Goal: Information Seeking & Learning: Learn about a topic

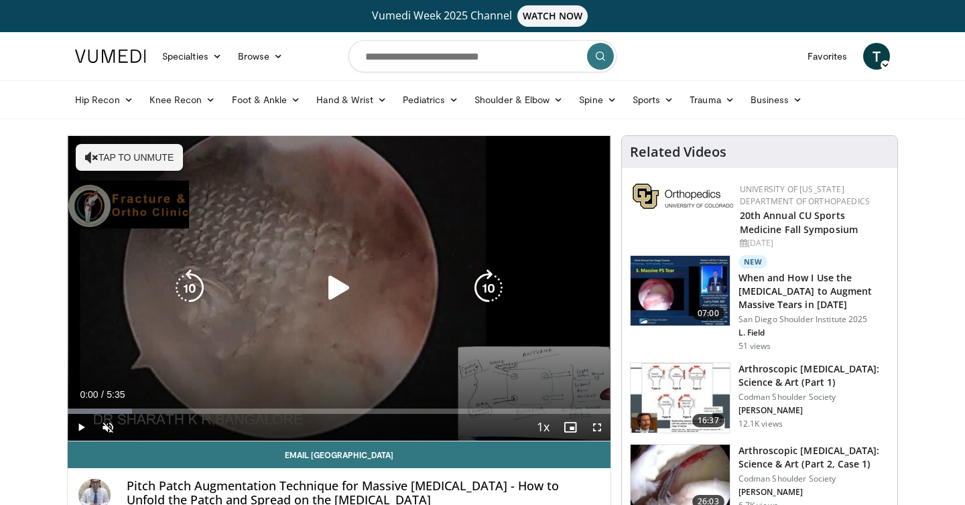
click at [340, 283] on icon "Video Player" at bounding box center [339, 288] width 38 height 38
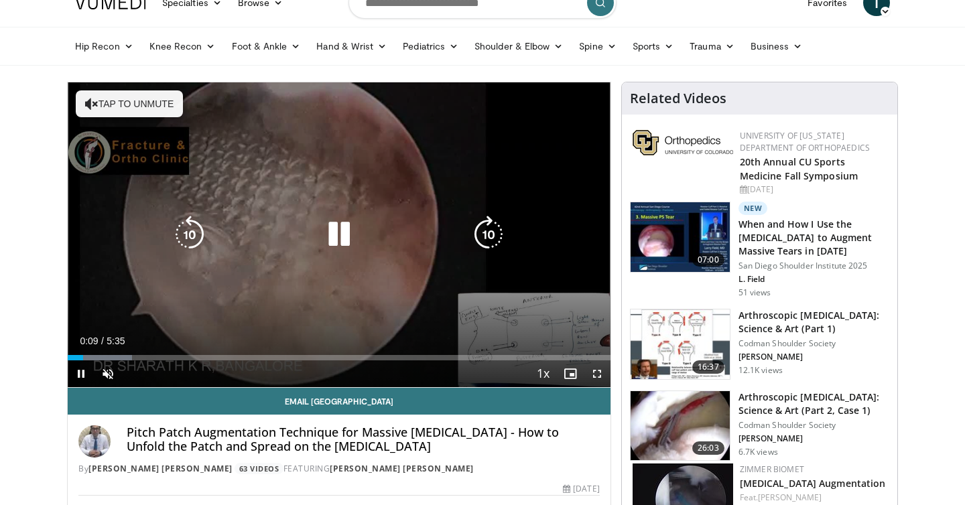
scroll to position [61, 0]
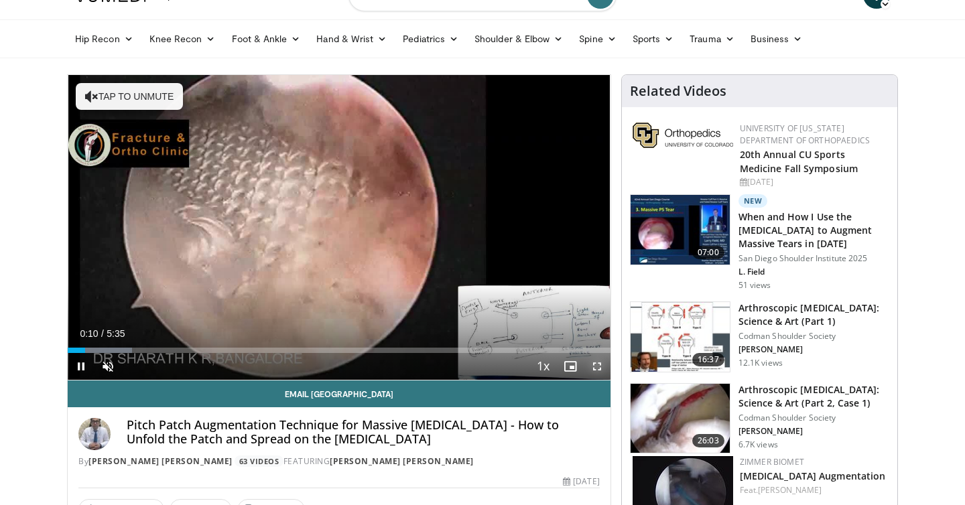
click at [597, 363] on span "Video Player" at bounding box center [597, 366] width 27 height 27
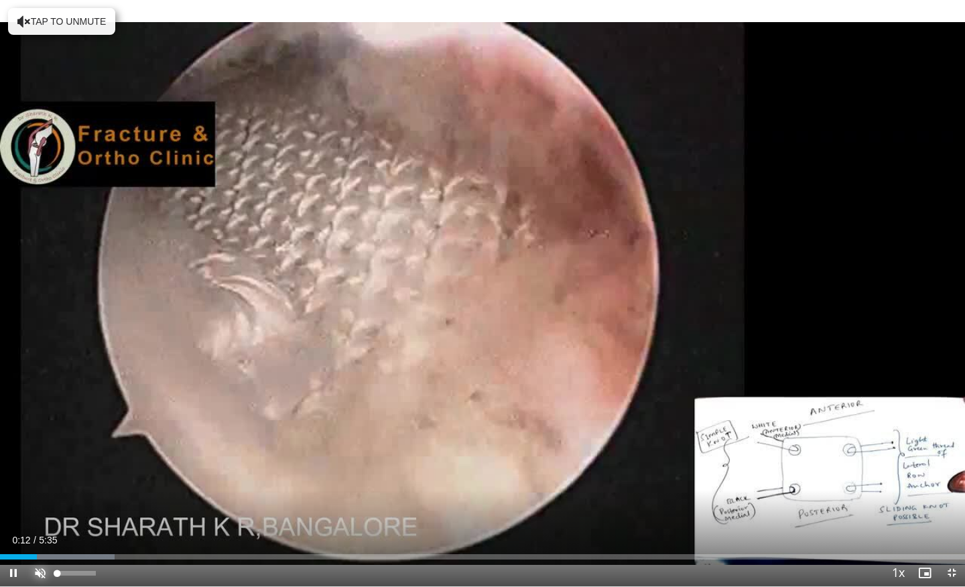
click at [44, 505] on span "Video Player" at bounding box center [40, 572] width 27 height 27
click at [951, 505] on span "Video Player" at bounding box center [951, 572] width 27 height 27
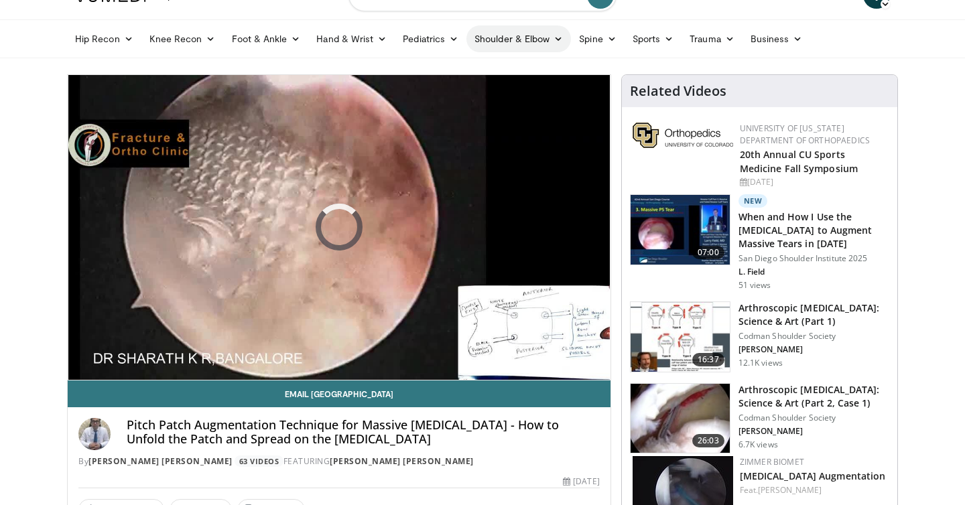
click at [547, 25] on link "Shoulder & Elbow" at bounding box center [518, 38] width 105 height 27
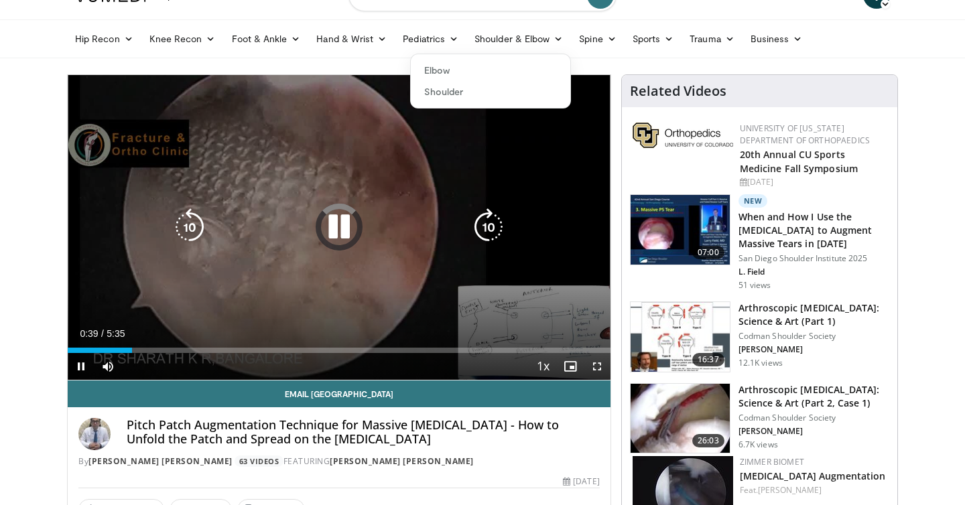
click at [339, 238] on icon "Video Player" at bounding box center [339, 227] width 38 height 38
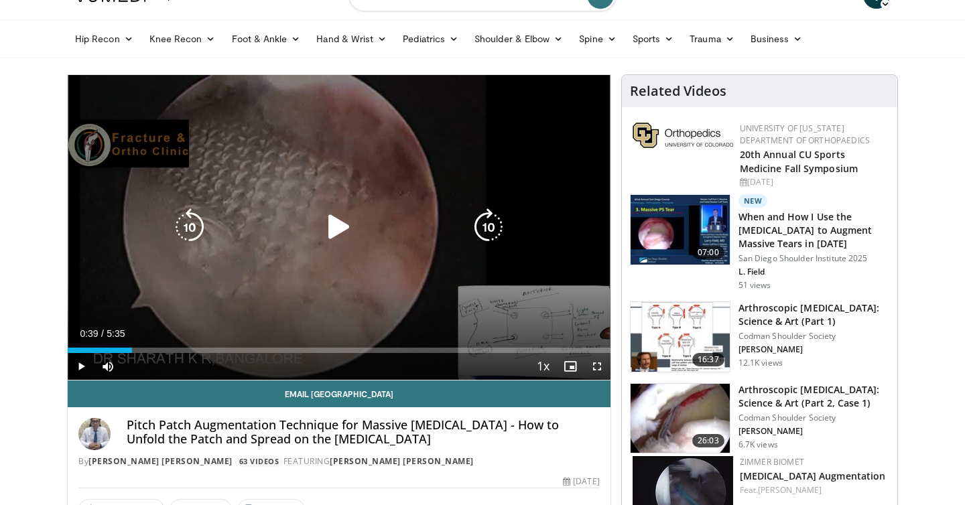
click at [339, 238] on icon "Video Player" at bounding box center [339, 227] width 38 height 38
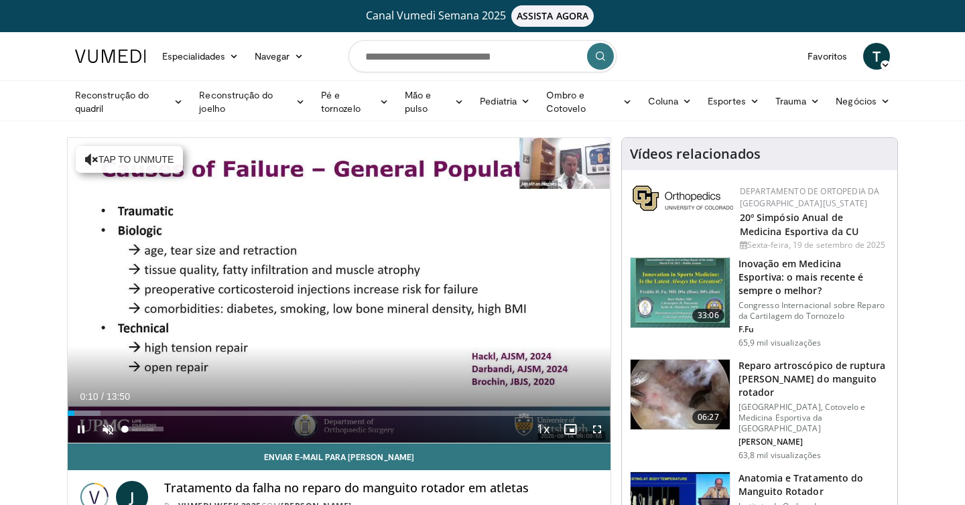
click at [109, 423] on span "Video Player" at bounding box center [107, 429] width 27 height 27
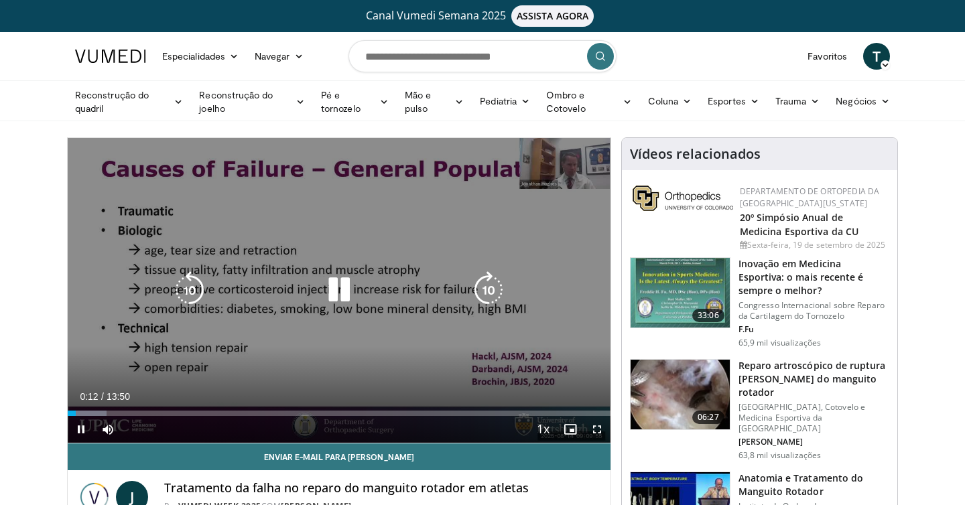
click at [443, 344] on div "10 seconds Tap to unmute" at bounding box center [339, 290] width 543 height 305
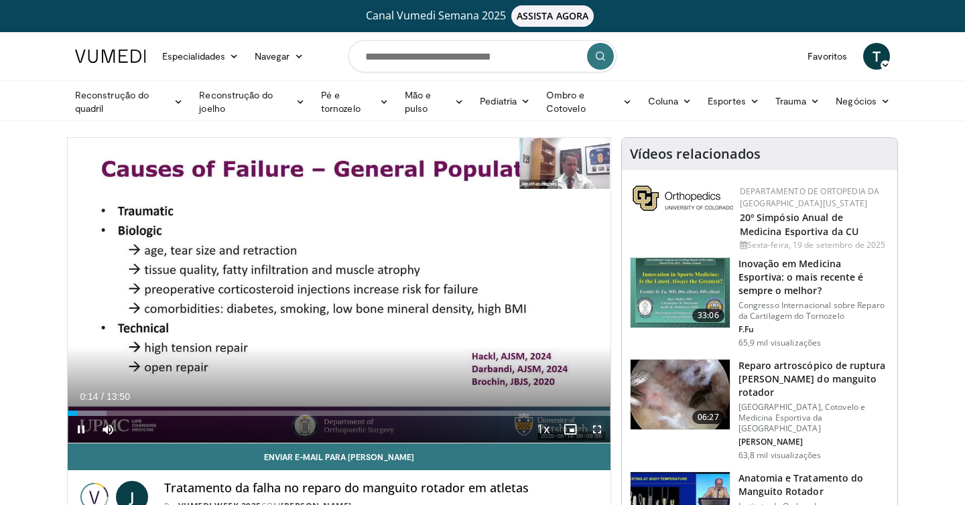
click at [594, 427] on span "Video Player" at bounding box center [597, 429] width 27 height 27
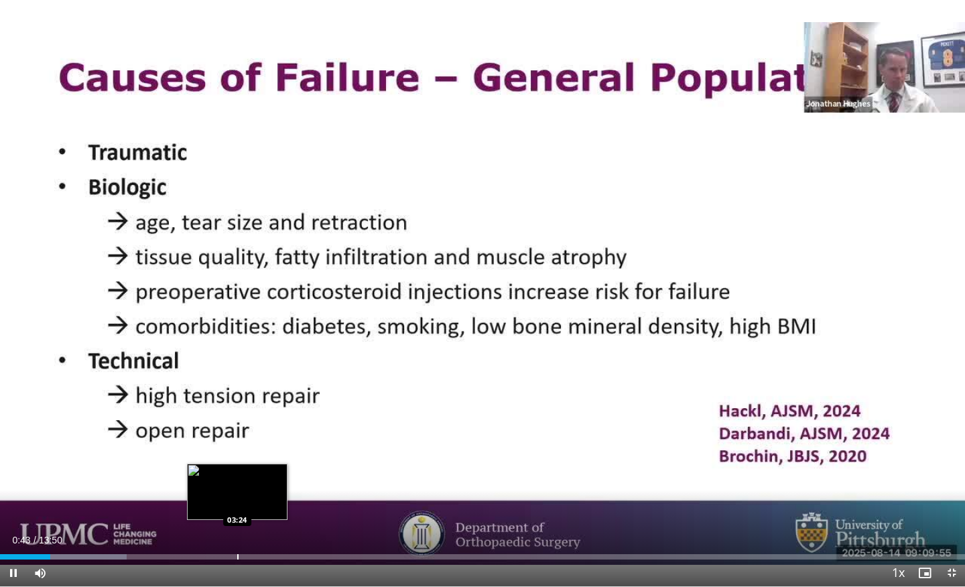
click at [237, 505] on div "Loaded : 13.14% 00:43 03:24" at bounding box center [482, 553] width 965 height 13
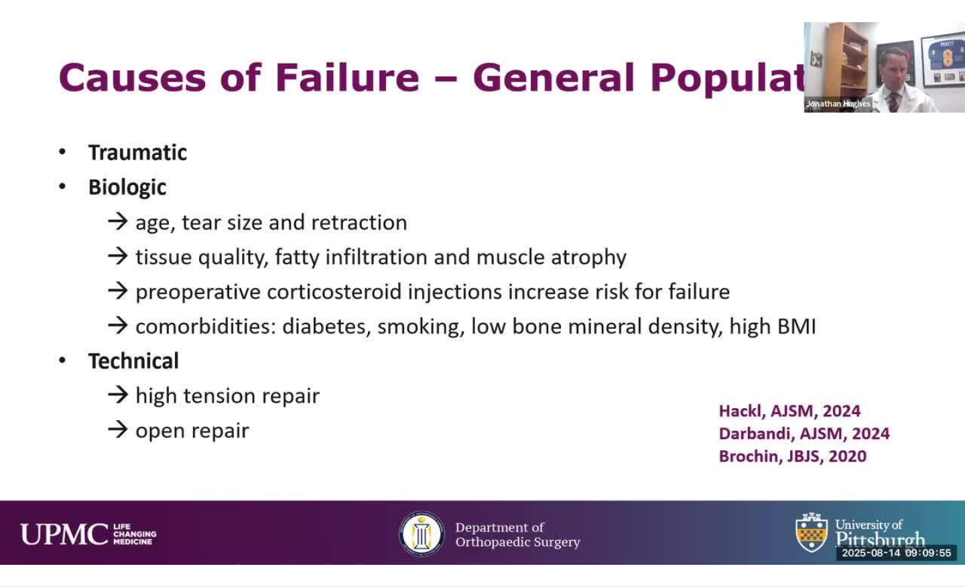
click at [950, 505] on video-js "**********" at bounding box center [482, 293] width 965 height 587
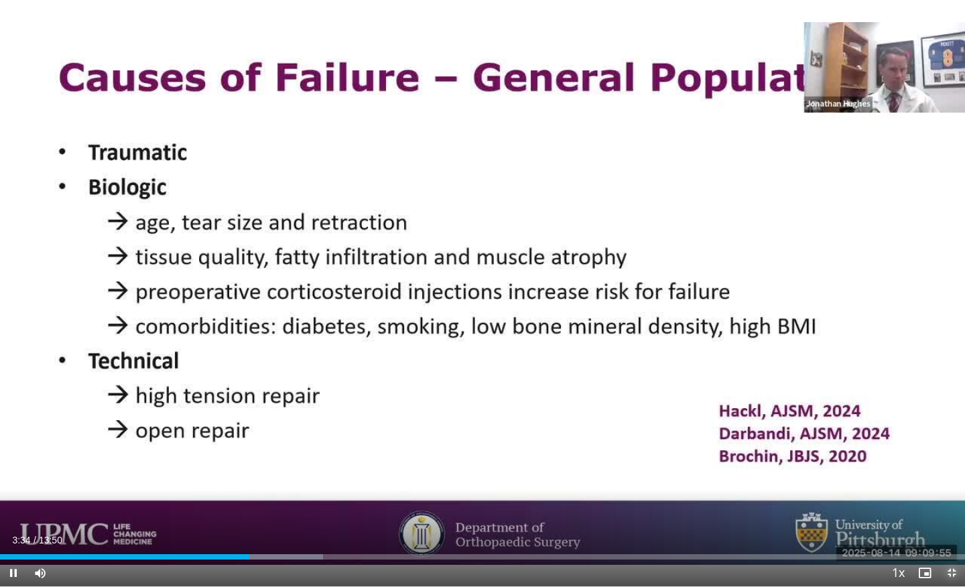
click at [949, 505] on span "Video Player" at bounding box center [951, 572] width 27 height 27
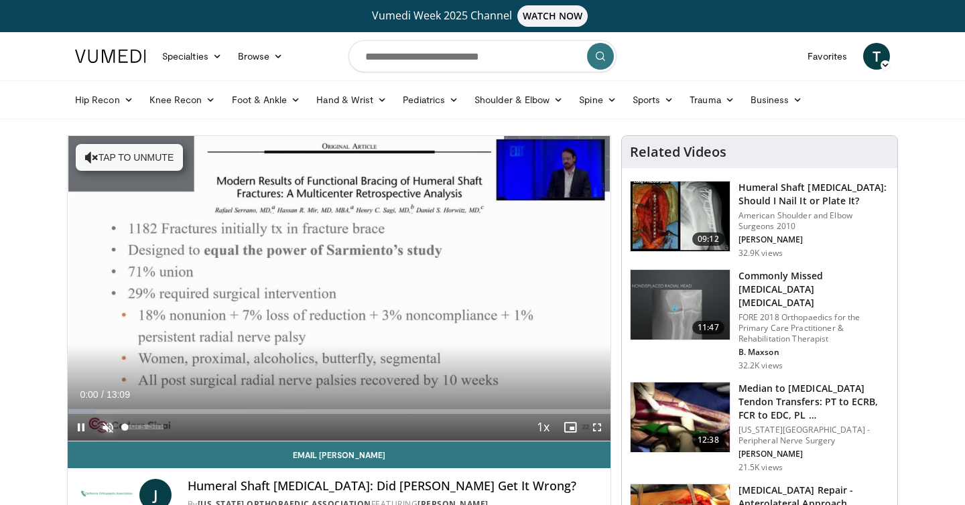
click at [102, 428] on span "Video Player" at bounding box center [107, 427] width 27 height 27
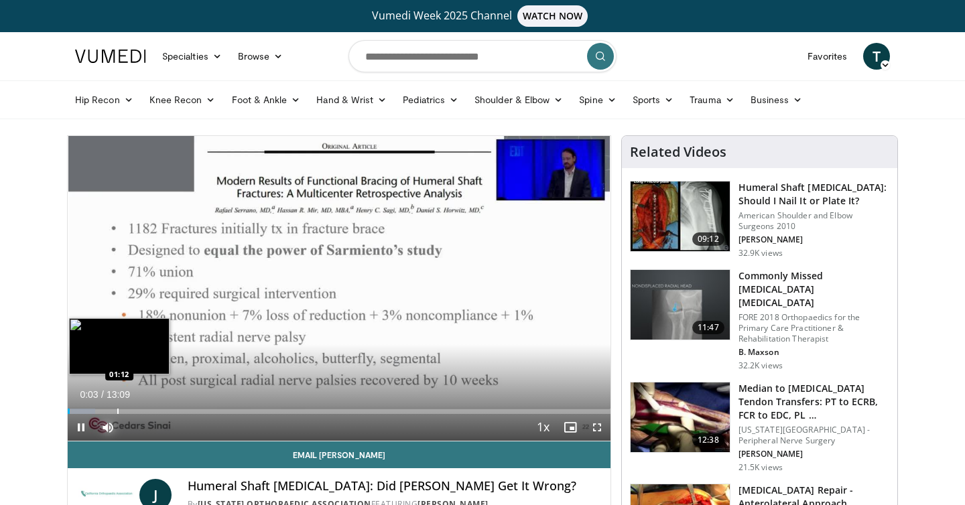
click at [117, 411] on div "Progress Bar" at bounding box center [117, 411] width 1 height 5
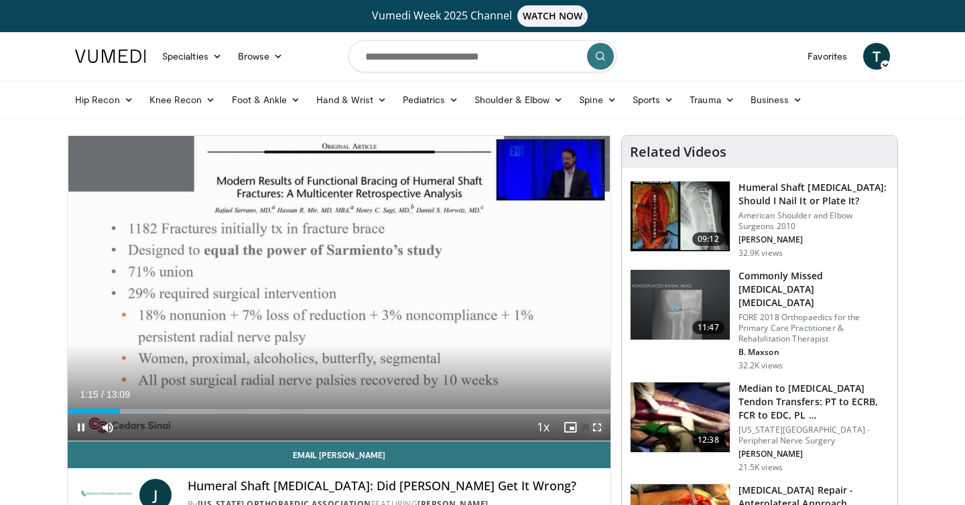
click at [597, 425] on span "Video Player" at bounding box center [597, 427] width 27 height 27
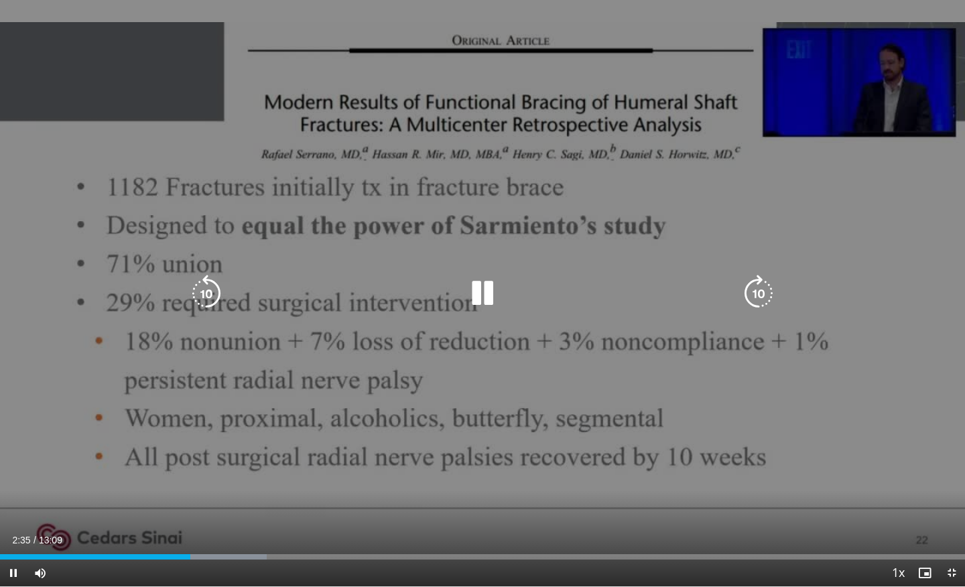
click at [785, 427] on div "10 seconds Tap to unmute" at bounding box center [482, 293] width 965 height 586
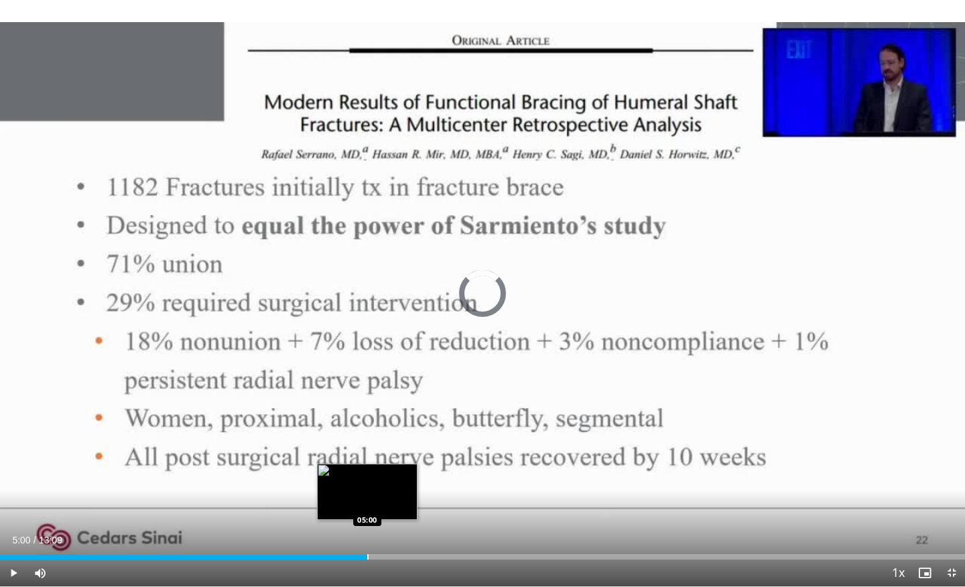
click at [367, 505] on div "Progress Bar" at bounding box center [367, 556] width 1 height 5
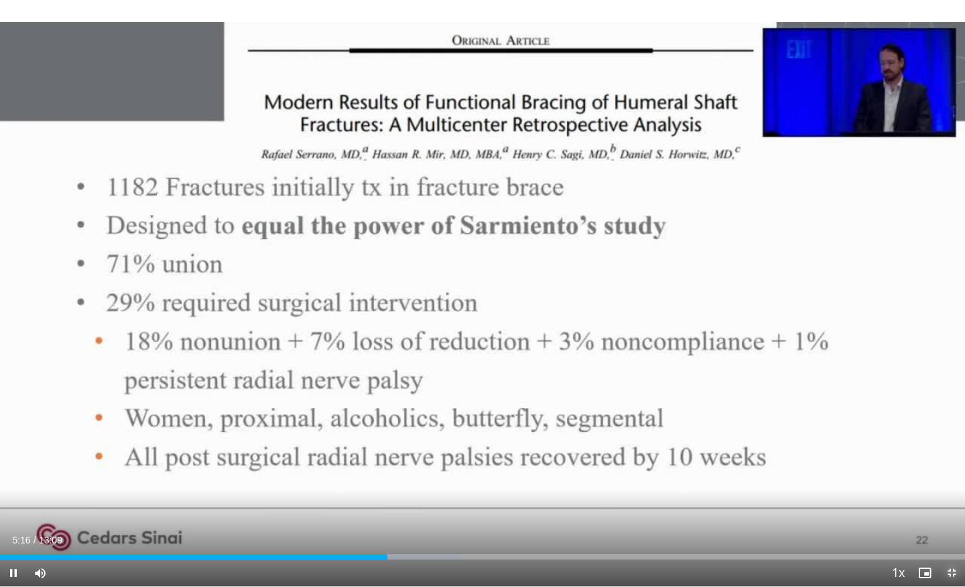
click at [951, 505] on span "Video Player" at bounding box center [951, 572] width 27 height 27
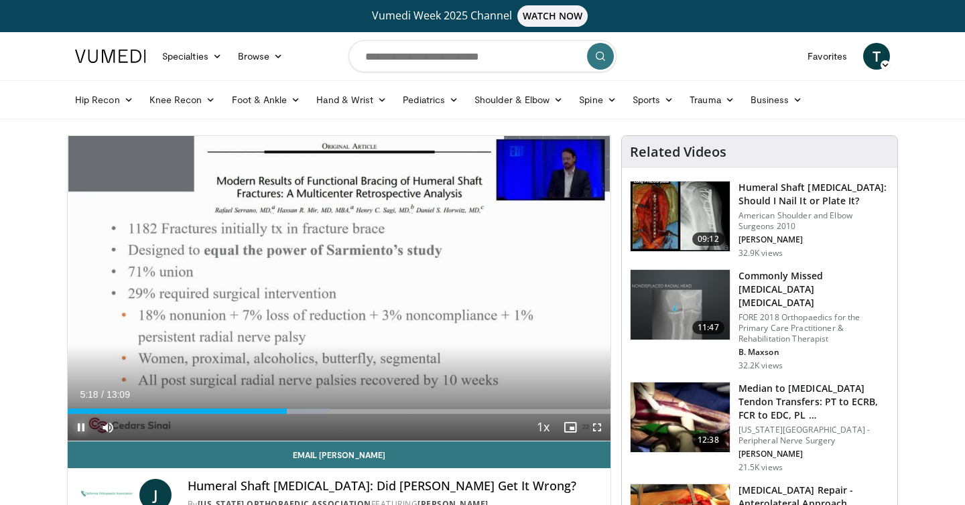
click at [78, 427] on span "Video Player" at bounding box center [81, 427] width 27 height 27
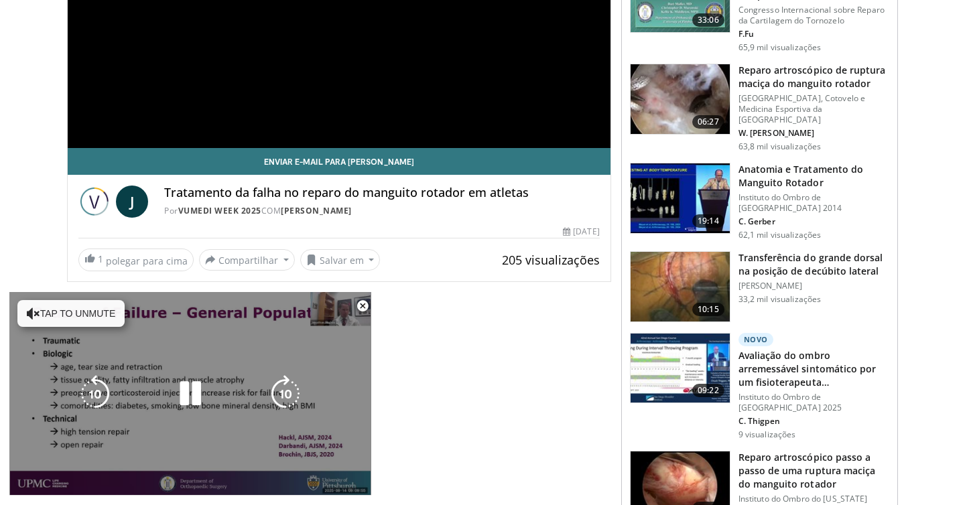
scroll to position [297, 0]
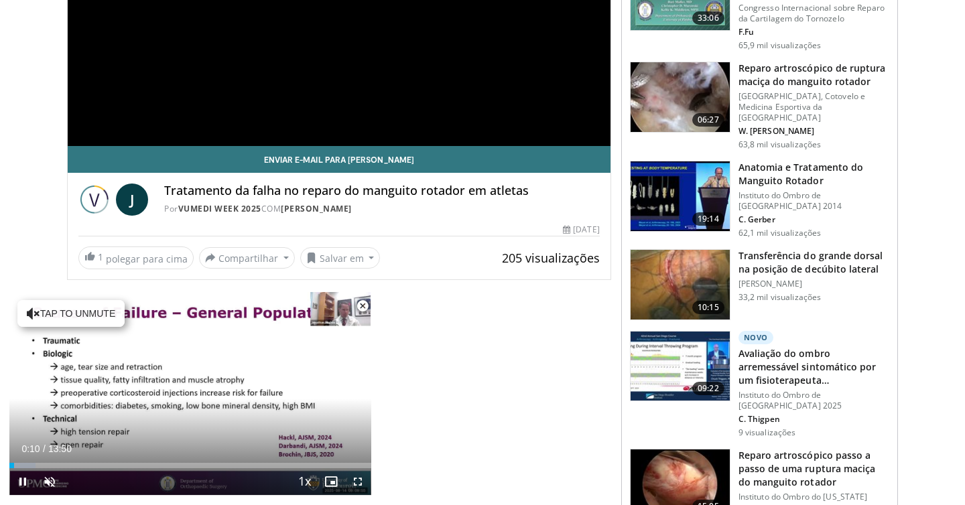
click at [362, 308] on span "Video Player" at bounding box center [362, 306] width 27 height 27
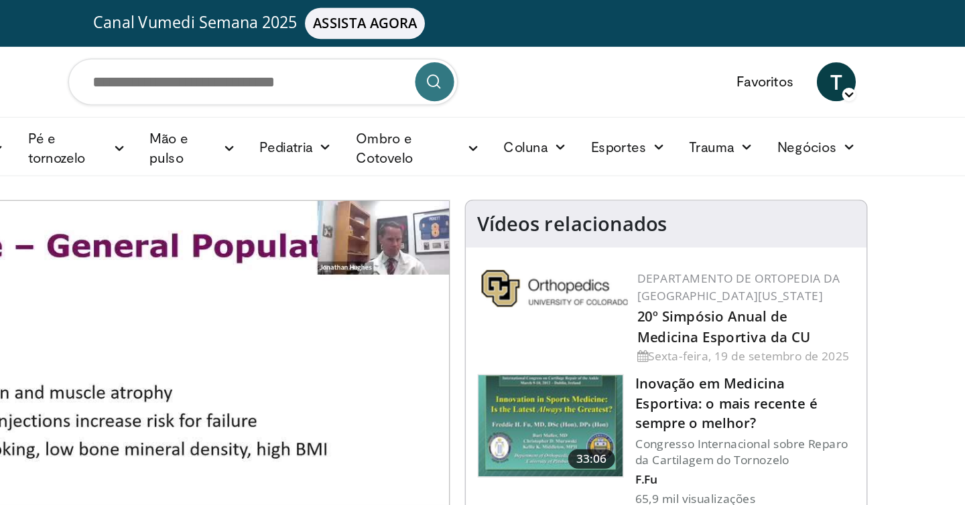
scroll to position [0, 0]
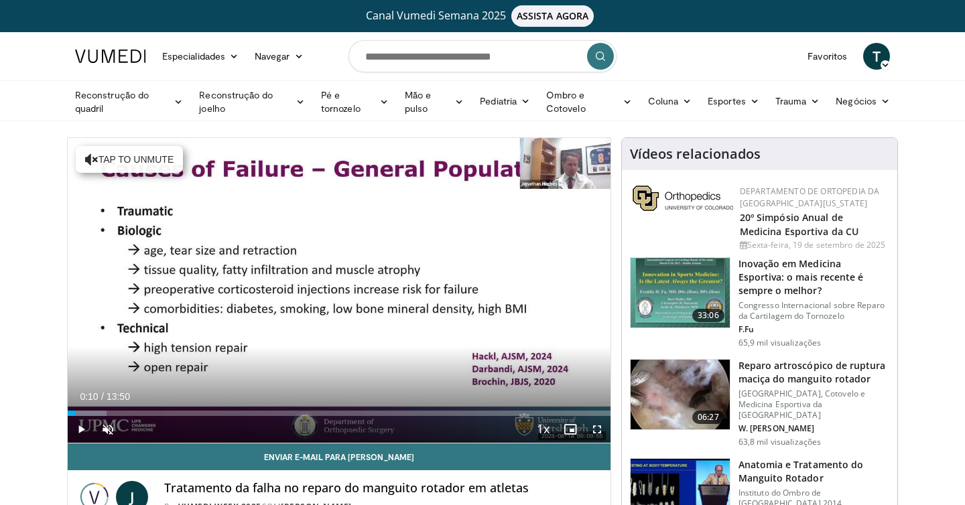
click at [330, 50] on nav "Especialidades Medicina de Adultos e Família Alergia, Asma, Imunologia Anestesi…" at bounding box center [482, 56] width 831 height 48
click at [220, 55] on font "Especialidades" at bounding box center [193, 55] width 63 height 11
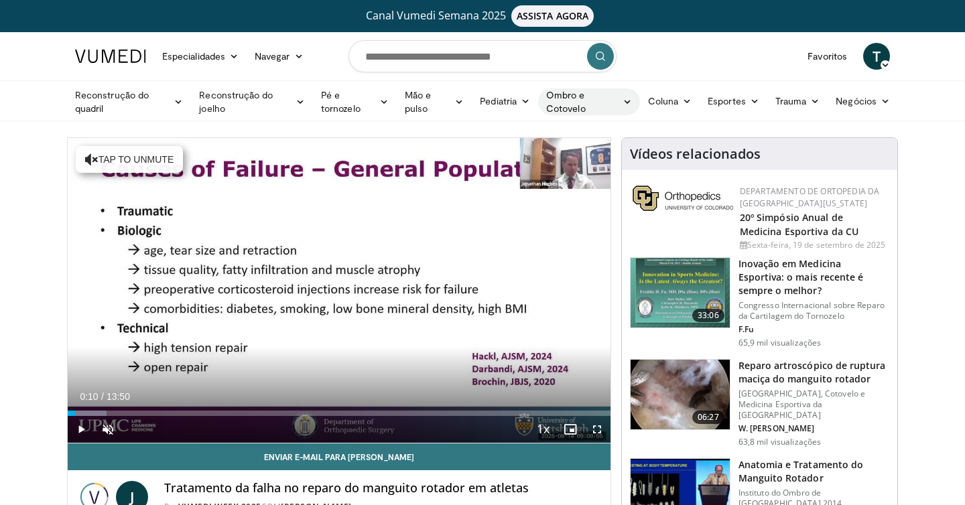
click at [576, 98] on font "Ombro e Cotovelo" at bounding box center [566, 101] width 40 height 25
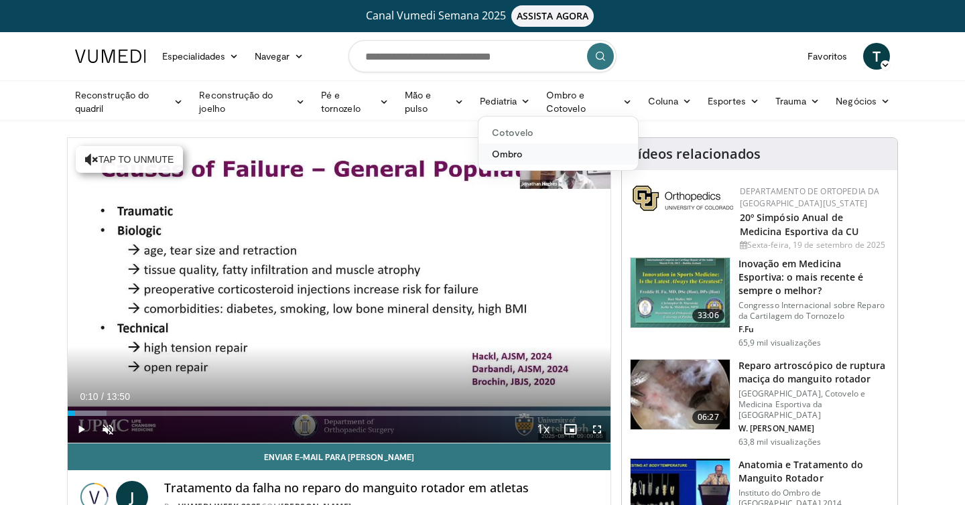
click at [517, 155] on font "Ombro" at bounding box center [507, 153] width 31 height 11
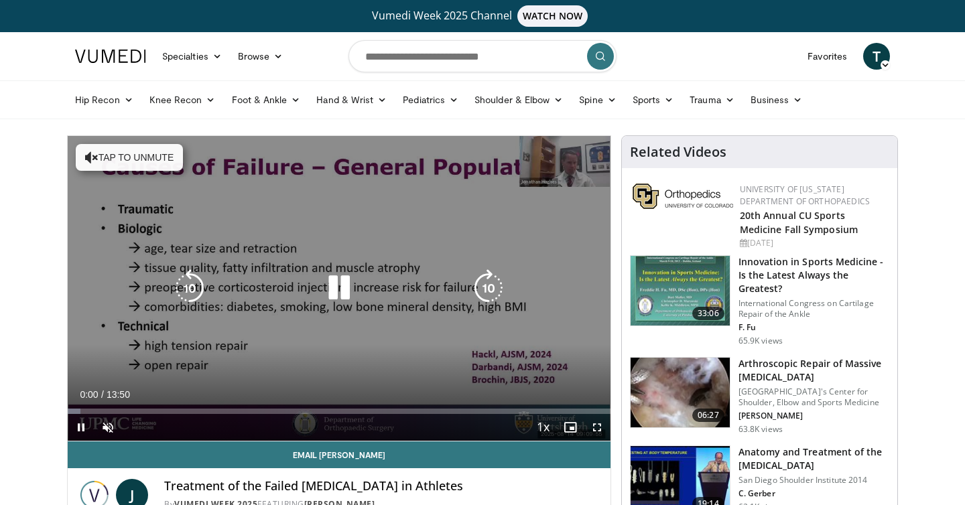
scroll to position [7, 0]
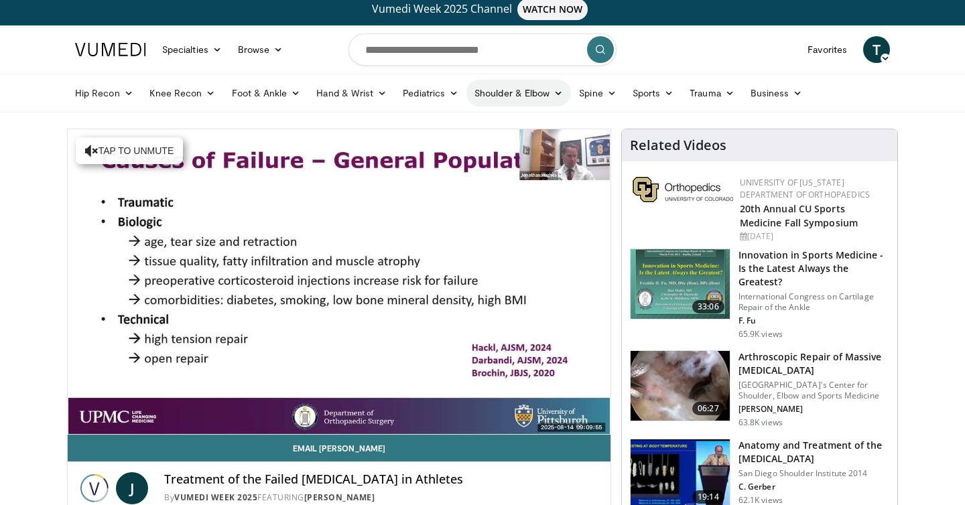
click at [529, 92] on link "Shoulder & Elbow" at bounding box center [518, 93] width 105 height 27
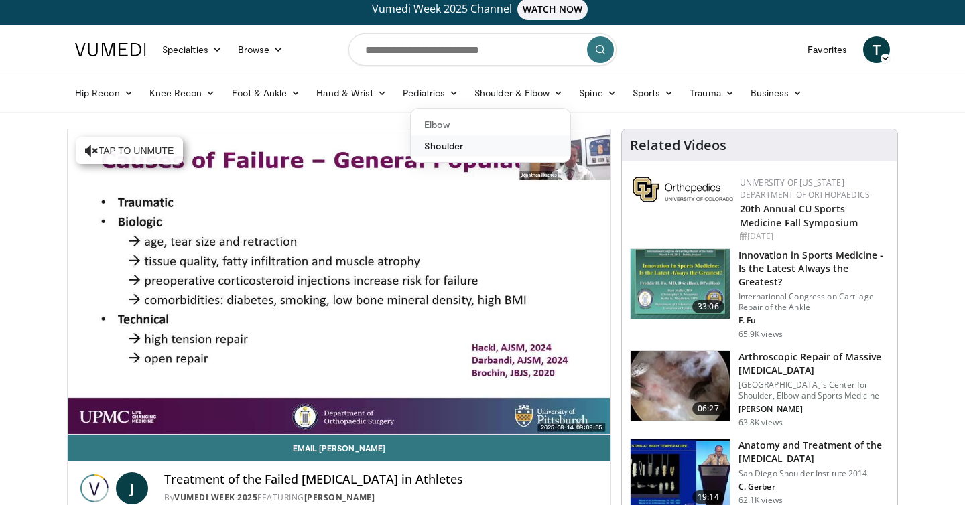
click at [439, 147] on link "Shoulder" at bounding box center [490, 145] width 159 height 21
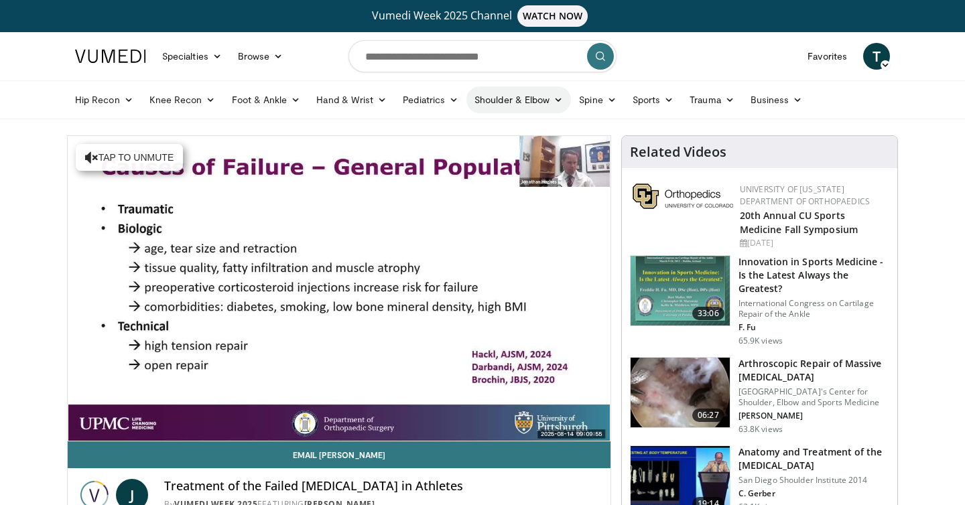
click at [496, 101] on link "Shoulder & Elbow" at bounding box center [518, 99] width 105 height 27
click at [462, 153] on link "Shoulder" at bounding box center [490, 152] width 159 height 21
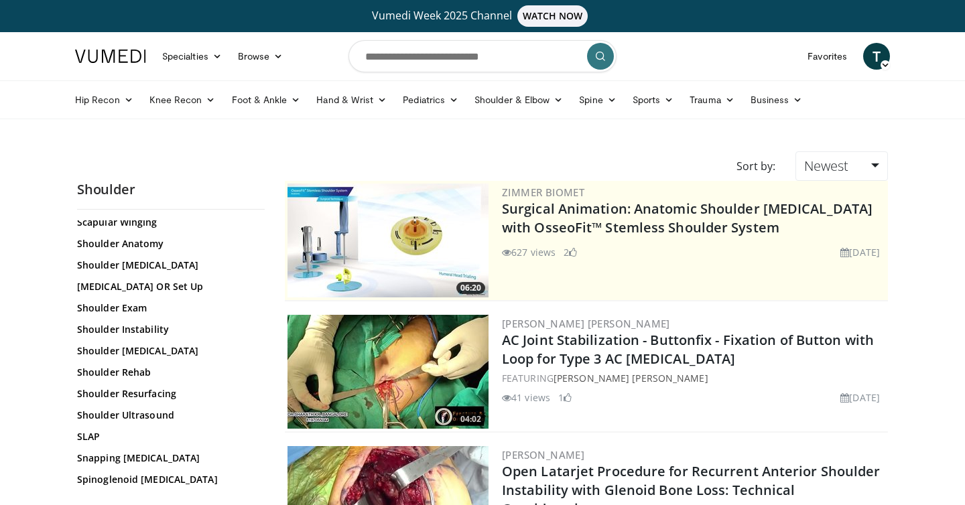
scroll to position [1324, 0]
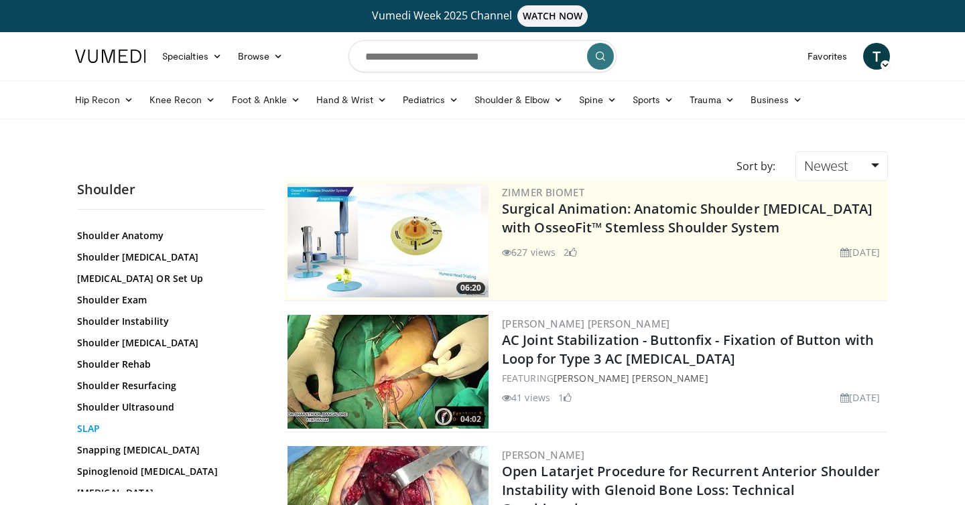
click at [88, 422] on link "SLAP" at bounding box center [167, 428] width 181 height 13
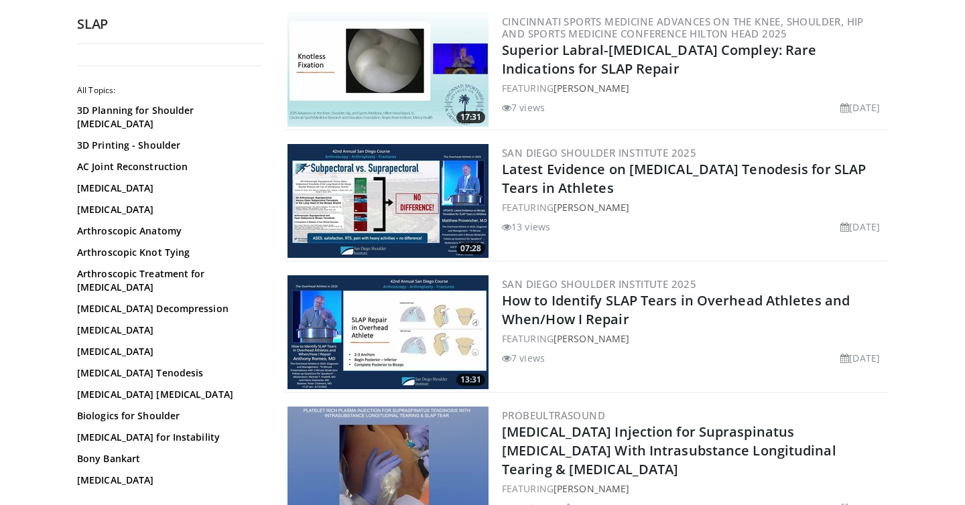
scroll to position [299, 0]
